Goal: Transaction & Acquisition: Complete application form

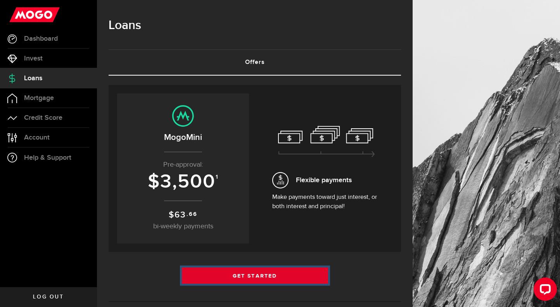
click at [264, 276] on link "Get Started" at bounding box center [255, 275] width 146 height 16
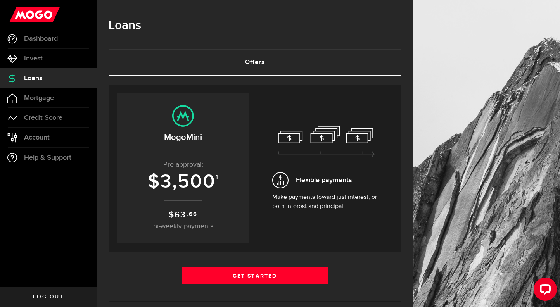
click at [192, 216] on sup ".66" at bounding box center [191, 214] width 10 height 9
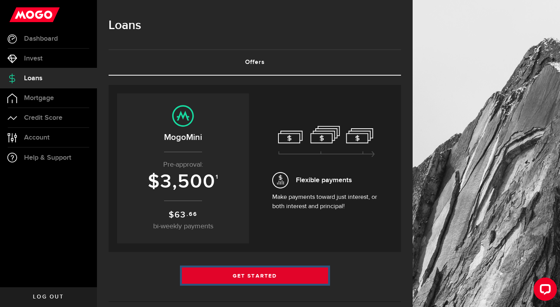
click at [298, 279] on link "Get Started" at bounding box center [255, 275] width 146 height 16
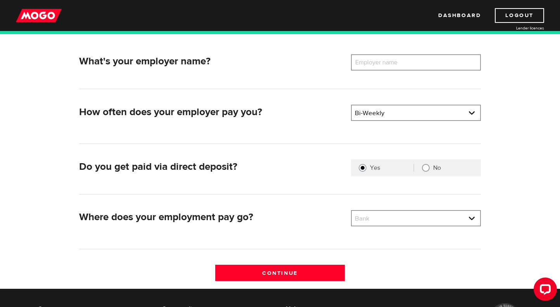
scroll to position [93, 0]
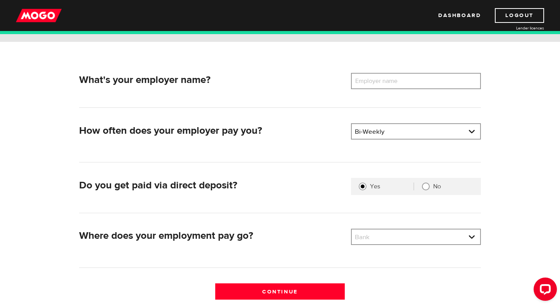
click at [365, 81] on label "Employer name" at bounding box center [382, 81] width 62 height 16
click at [365, 81] on input "Employer name" at bounding box center [416, 81] width 130 height 16
type input "north shore twins"
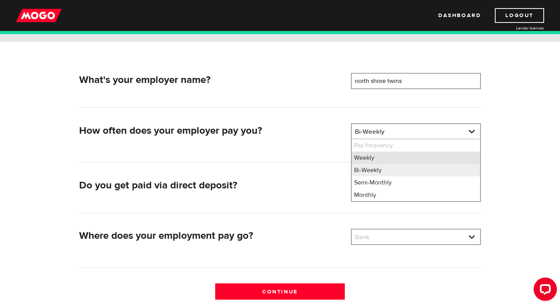
click at [377, 162] on li "Weekly" at bounding box center [416, 158] width 128 height 12
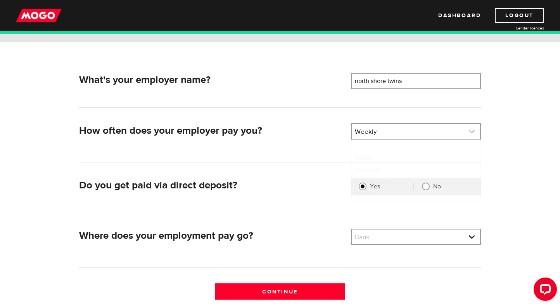
click at [392, 134] on link at bounding box center [416, 131] width 128 height 15
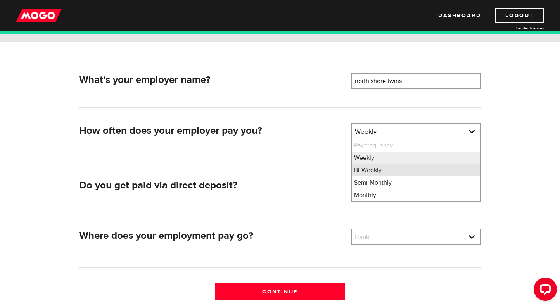
click at [376, 167] on li "Bi-Weekly" at bounding box center [416, 170] width 128 height 12
select select "2"
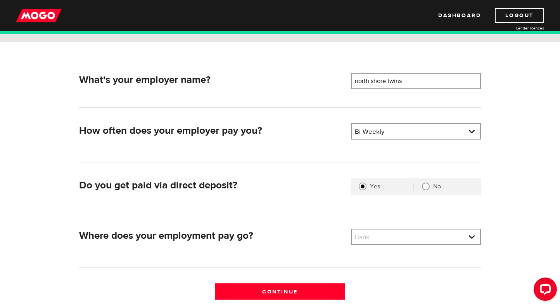
click at [426, 187] on input "No" at bounding box center [426, 187] width 8 height 8
radio input "true"
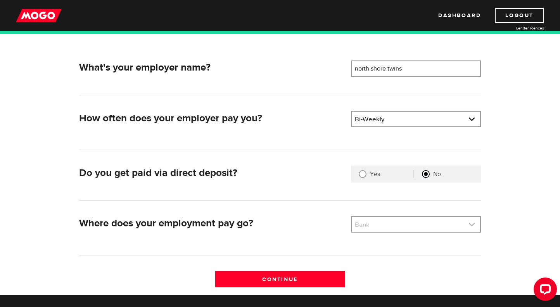
click at [391, 229] on link at bounding box center [416, 224] width 128 height 15
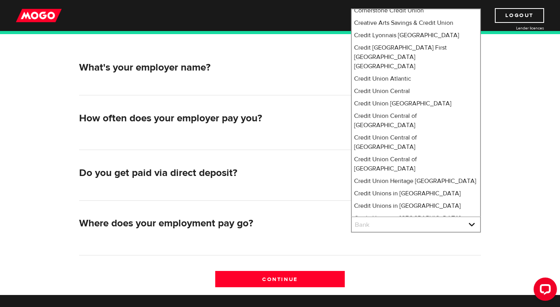
scroll to position [1752, 0]
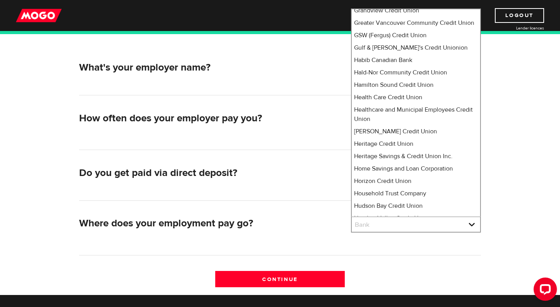
click at [417, 172] on ul "Bank BMO / Bank of Montreal CIBC / Canadian Imperial Bank of Commerce CWB / Can…" at bounding box center [416, 113] width 130 height 208
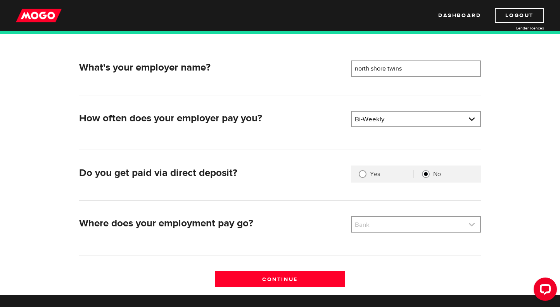
click at [387, 222] on link at bounding box center [416, 224] width 128 height 15
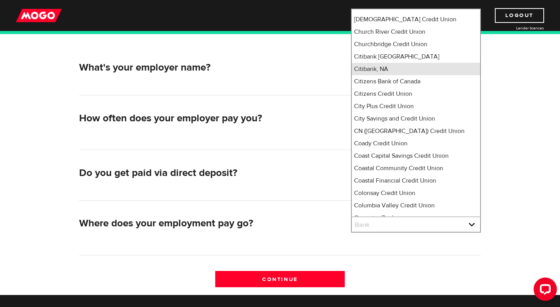
scroll to position [1106, 0]
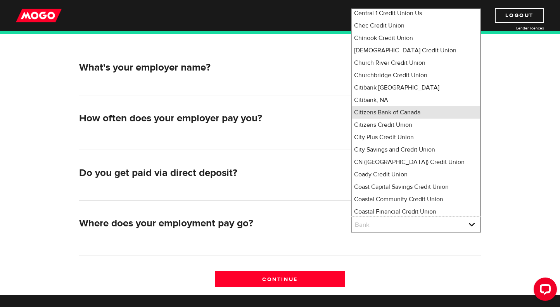
click at [430, 119] on li "Citizens Bank of Canada" at bounding box center [416, 112] width 128 height 12
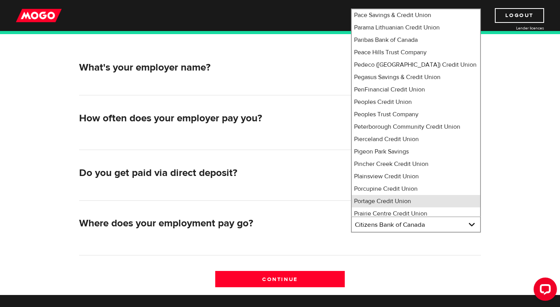
scroll to position [4395, 0]
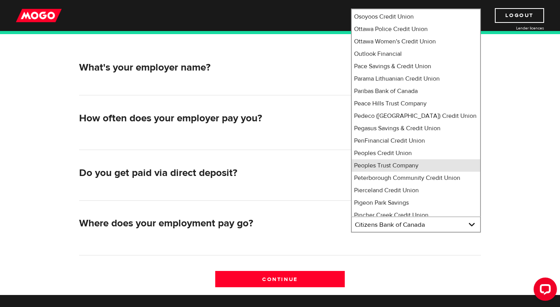
click at [413, 159] on li "Peoples Trust Company" at bounding box center [416, 165] width 128 height 12
select select "350"
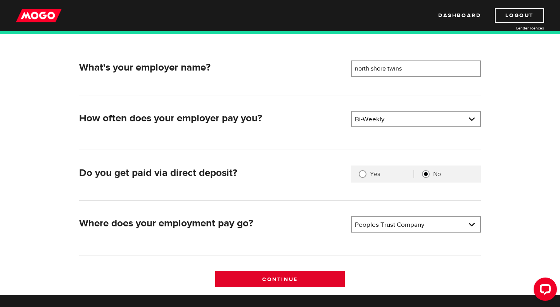
click at [303, 276] on input "Continue" at bounding box center [280, 279] width 130 height 16
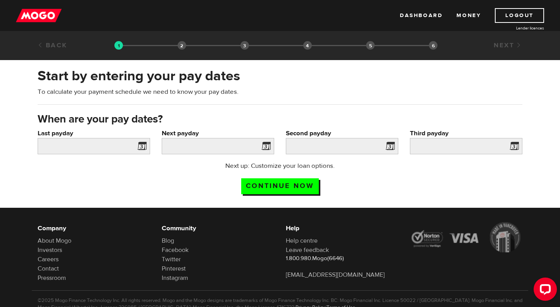
click at [142, 149] on span at bounding box center [140, 147] width 12 height 12
click at [141, 141] on span at bounding box center [140, 147] width 12 height 12
click at [143, 143] on span at bounding box center [140, 147] width 12 height 12
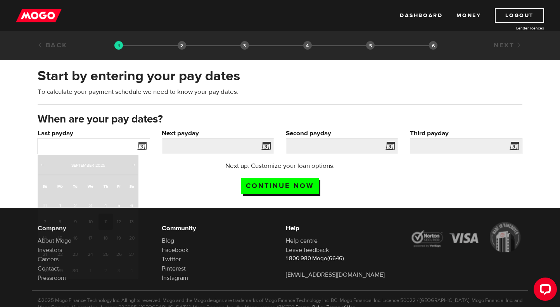
click at [104, 147] on input "Last payday" at bounding box center [94, 146] width 112 height 16
